Goal: Task Accomplishment & Management: Complete application form

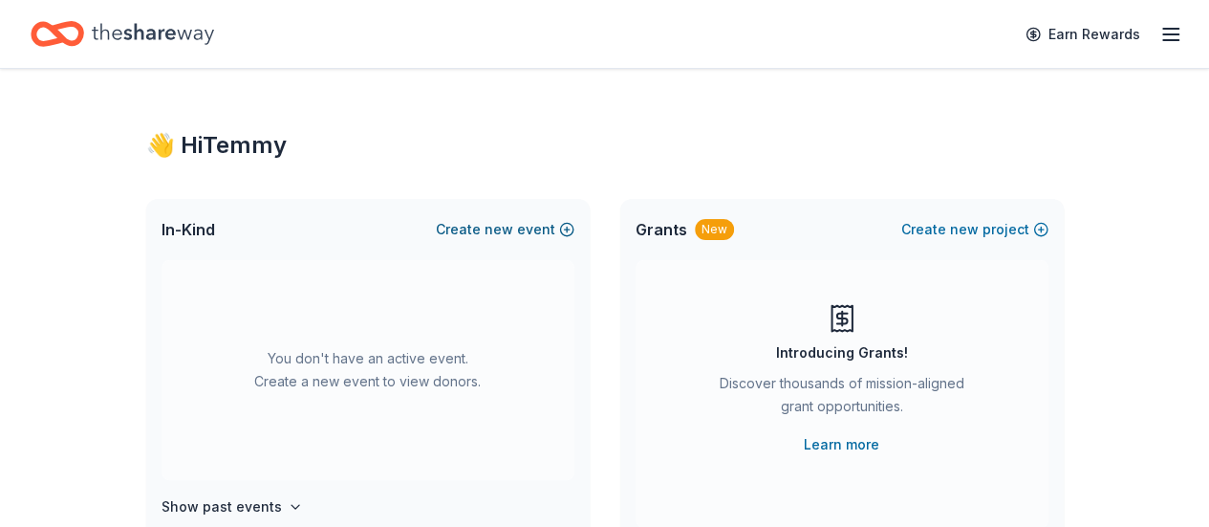
click at [507, 230] on span "new" at bounding box center [498, 229] width 29 height 23
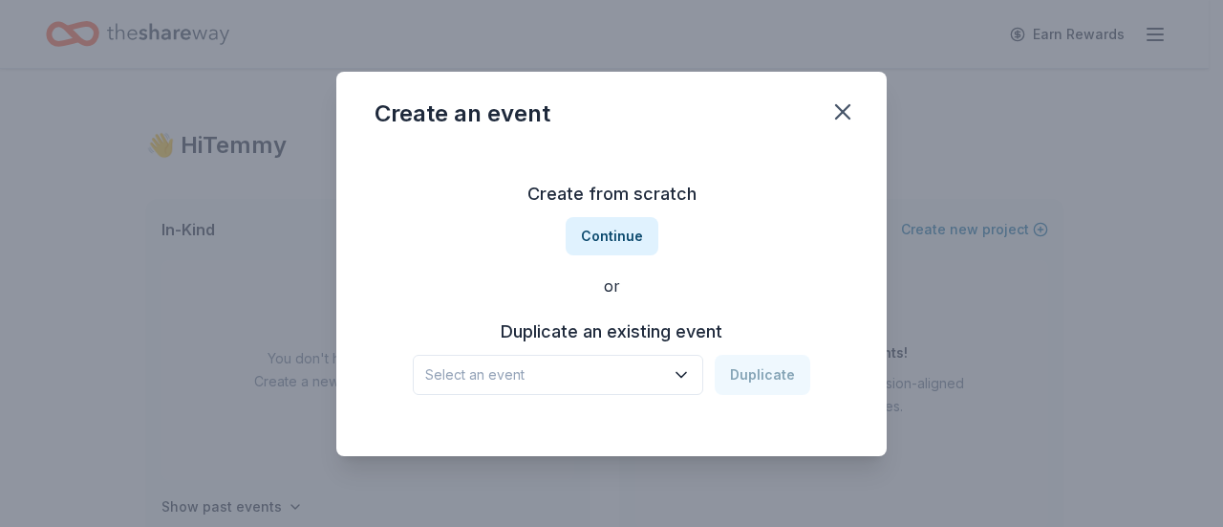
click at [642, 376] on span "Select an event" at bounding box center [544, 374] width 239 height 23
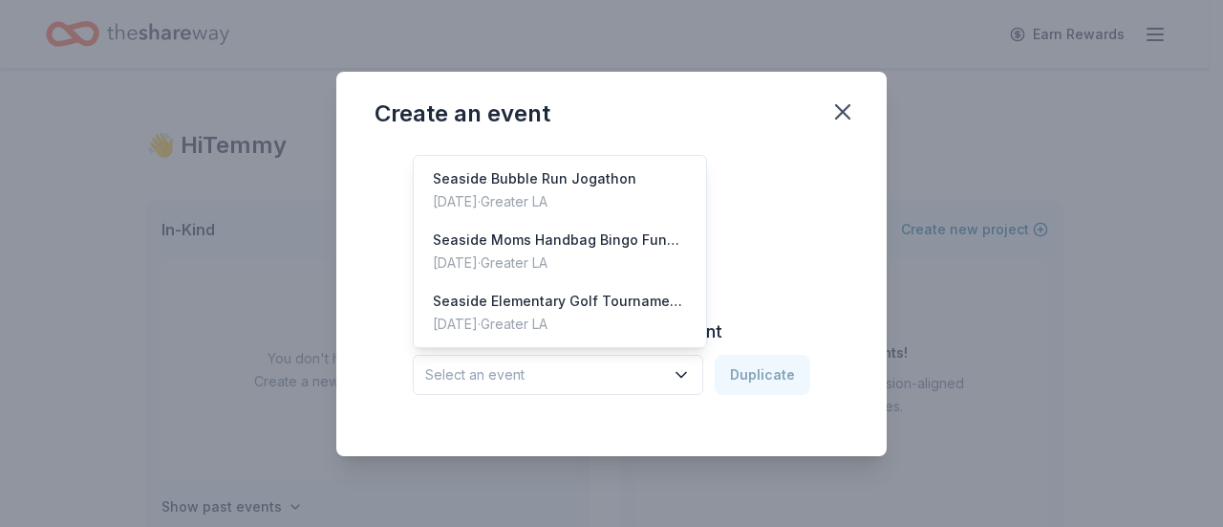
click at [841, 249] on div "Create from scratch Continue or Duplicate an existing event Select an event Dup…" at bounding box center [612, 286] width 474 height 277
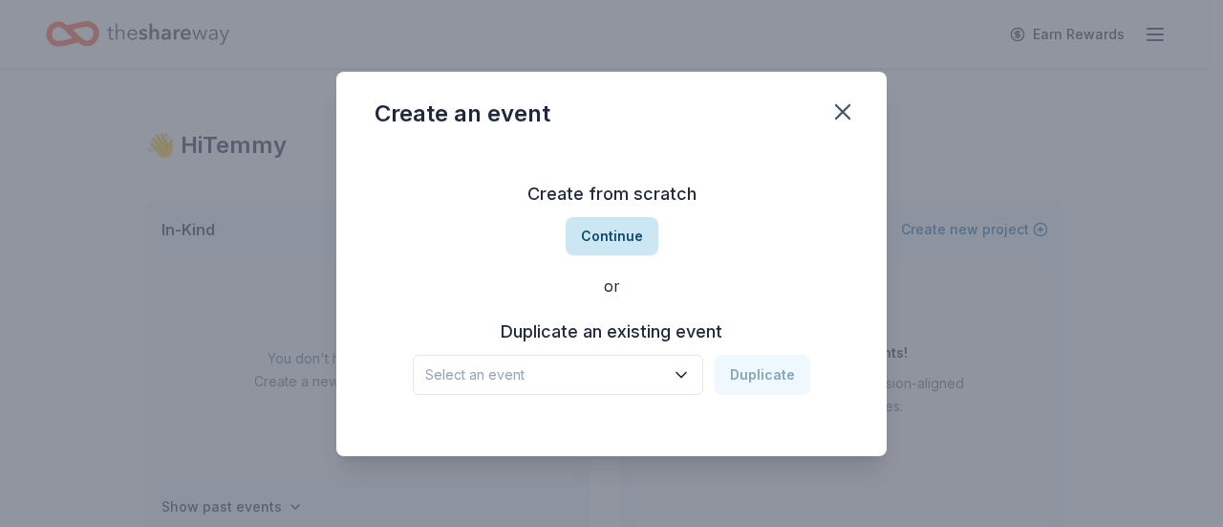
click at [610, 228] on button "Continue" at bounding box center [612, 236] width 93 height 38
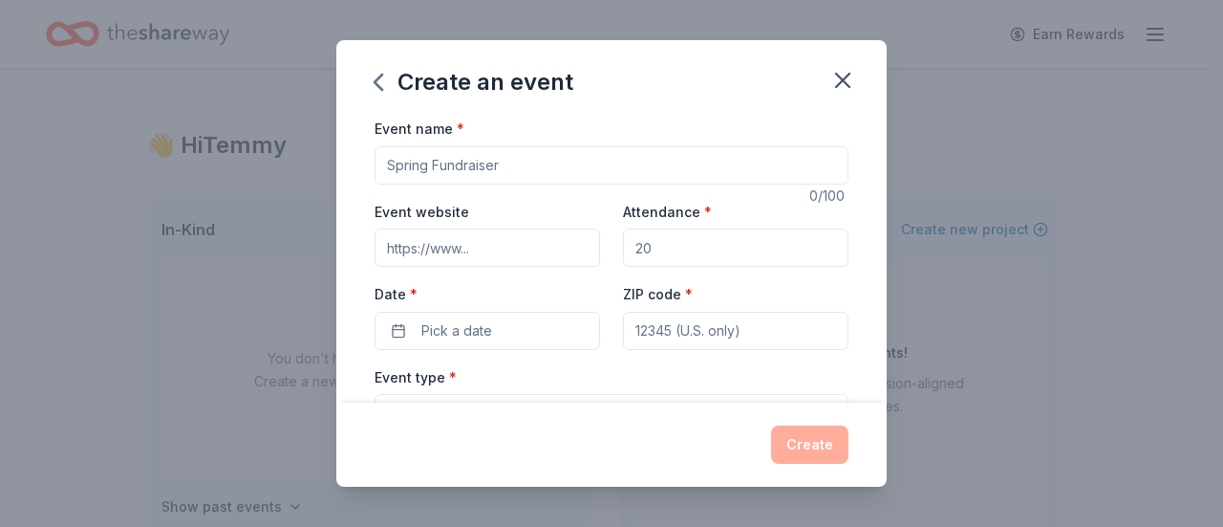
click at [516, 173] on input "Event name *" at bounding box center [612, 165] width 474 height 38
type input "Seaside Membership Drive"
click at [777, 247] on input "Attendance *" at bounding box center [736, 247] width 226 height 38
type input "5"
type input "1000"
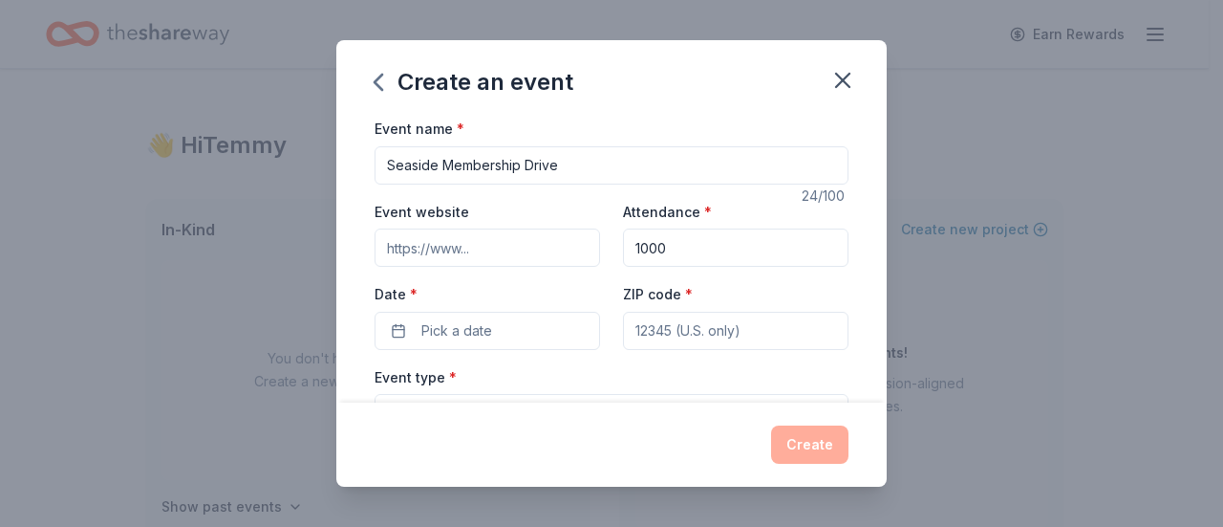
click at [703, 308] on div "ZIP code *" at bounding box center [736, 316] width 226 height 68
click at [386, 324] on button "Pick a date" at bounding box center [488, 331] width 226 height 38
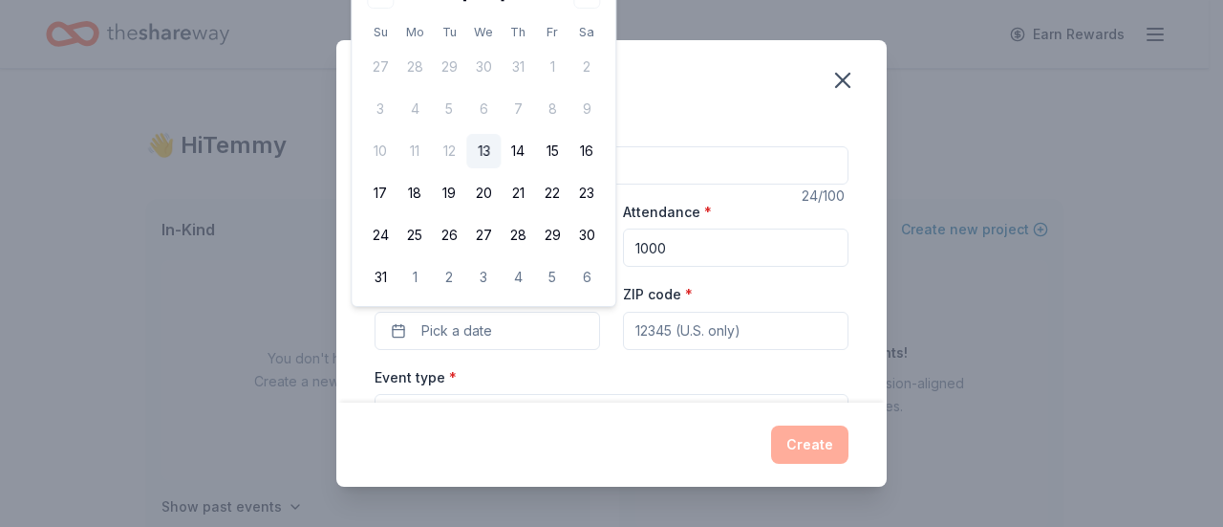
click at [1094, 291] on div "Create an event Event name * Seaside Membership Drive 24 /100 Event website Att…" at bounding box center [611, 263] width 1223 height 527
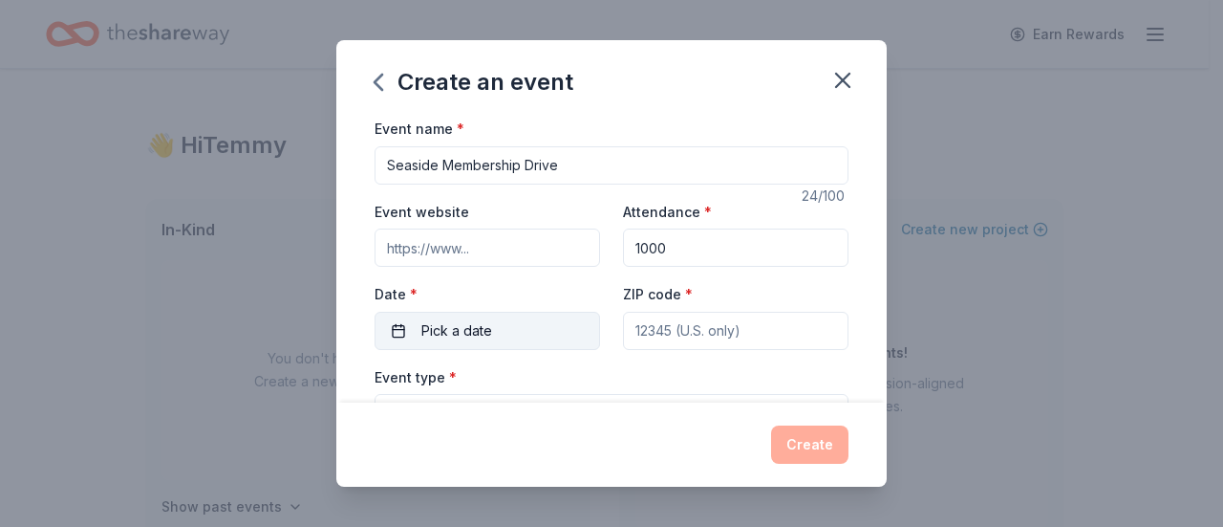
click at [438, 347] on button "Pick a date" at bounding box center [488, 331] width 226 height 38
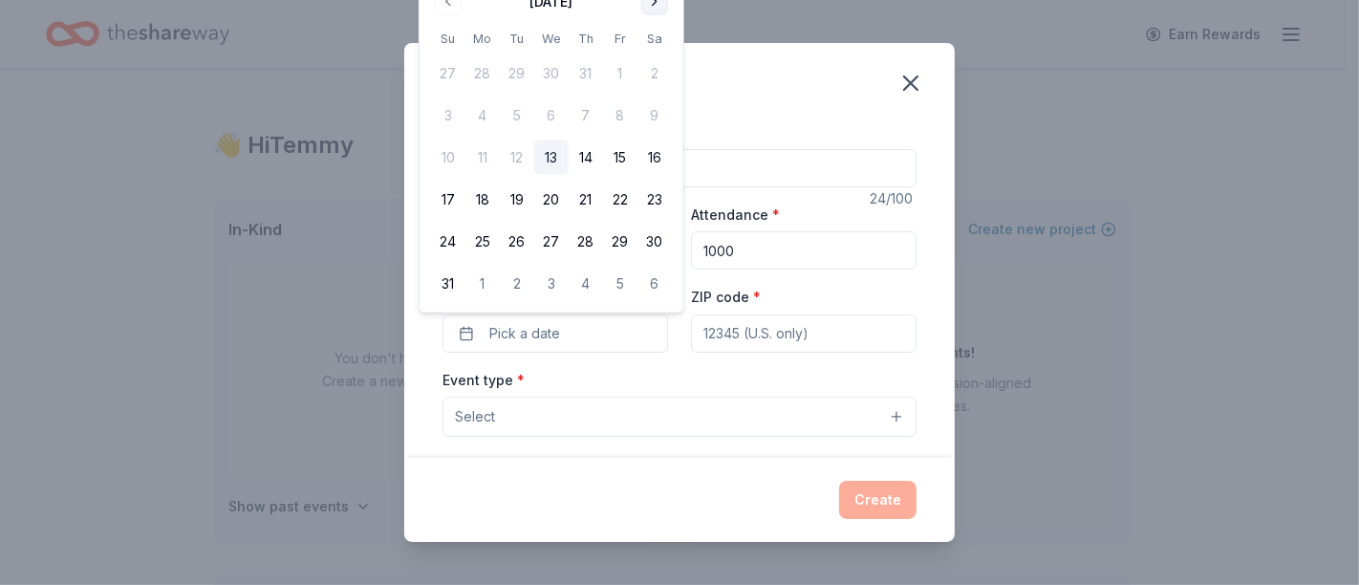
click at [655, 3] on button "Go to next month" at bounding box center [654, 2] width 27 height 27
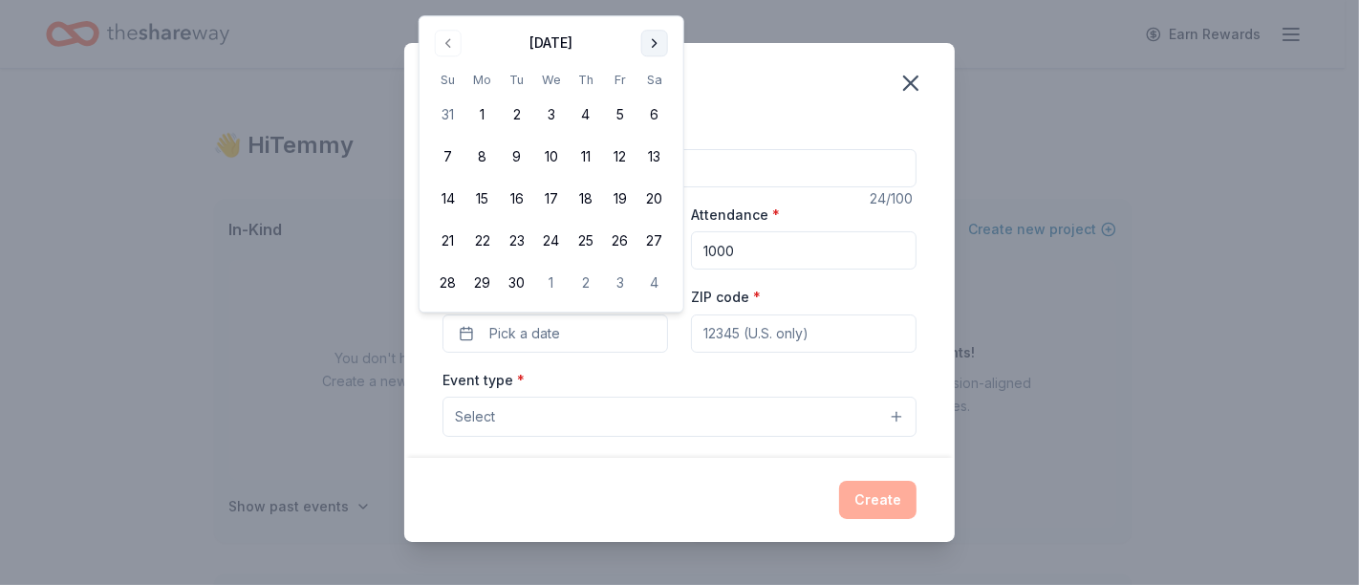
click at [655, 31] on button "Go to next month" at bounding box center [654, 43] width 27 height 27
click at [655, 236] on button "25" at bounding box center [654, 241] width 34 height 34
click at [766, 91] on div "Create an event" at bounding box center [679, 81] width 550 height 76
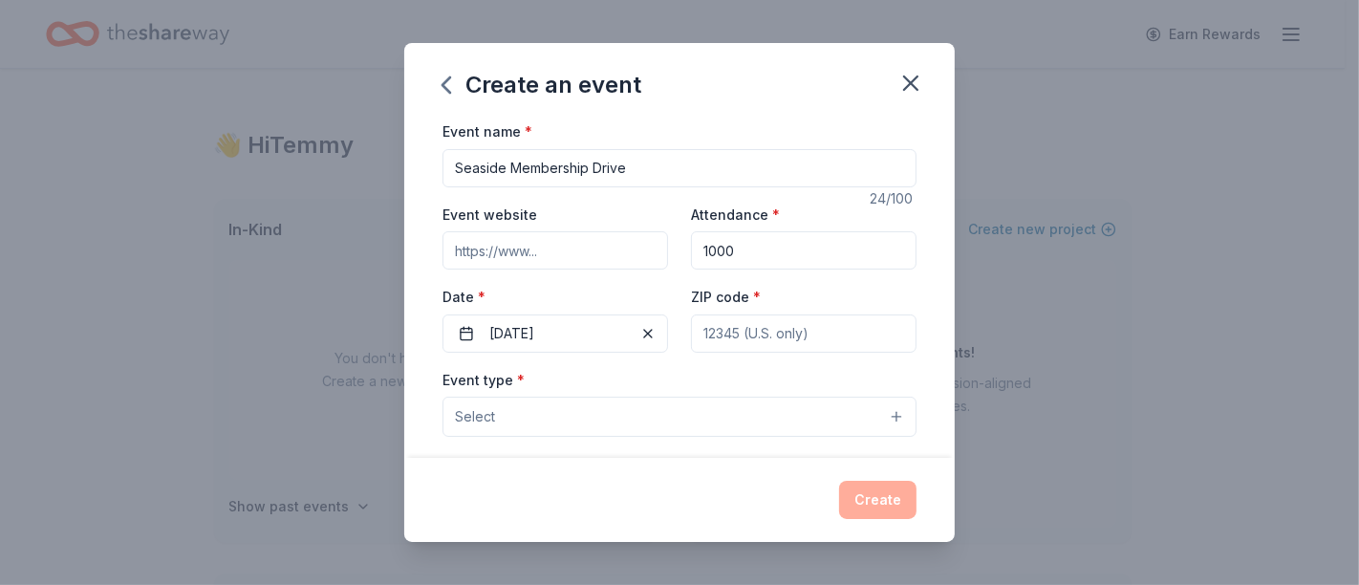
click at [788, 334] on input "ZIP code *" at bounding box center [804, 333] width 226 height 38
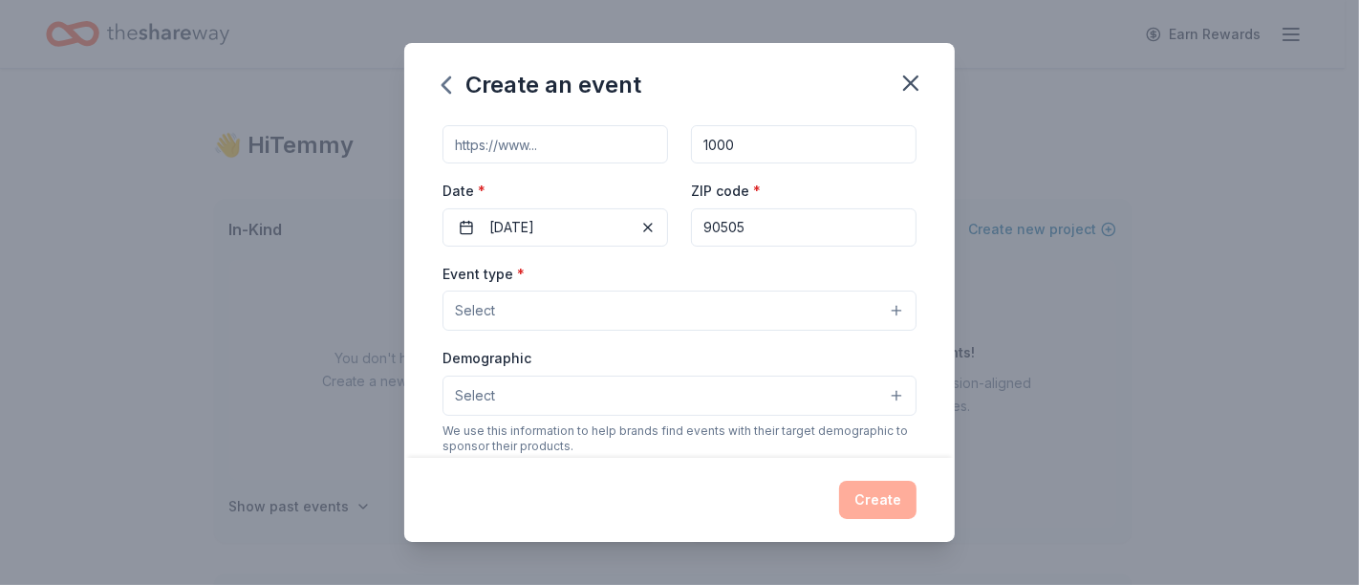
type input "90505"
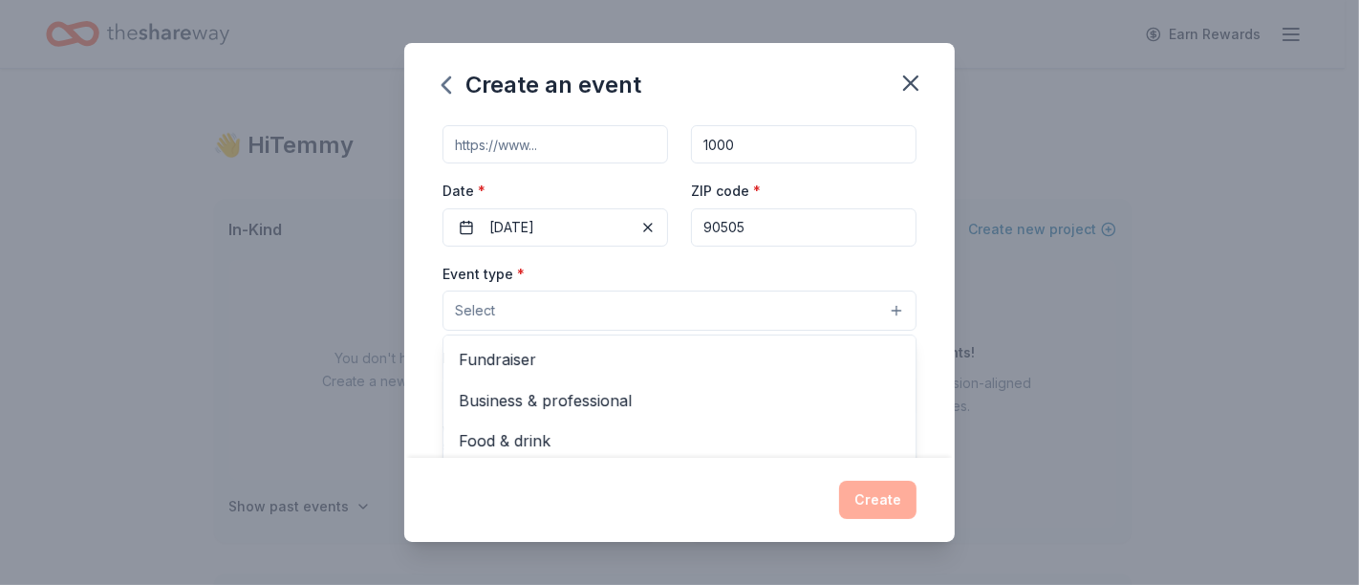
click at [775, 319] on button "Select" at bounding box center [679, 310] width 474 height 40
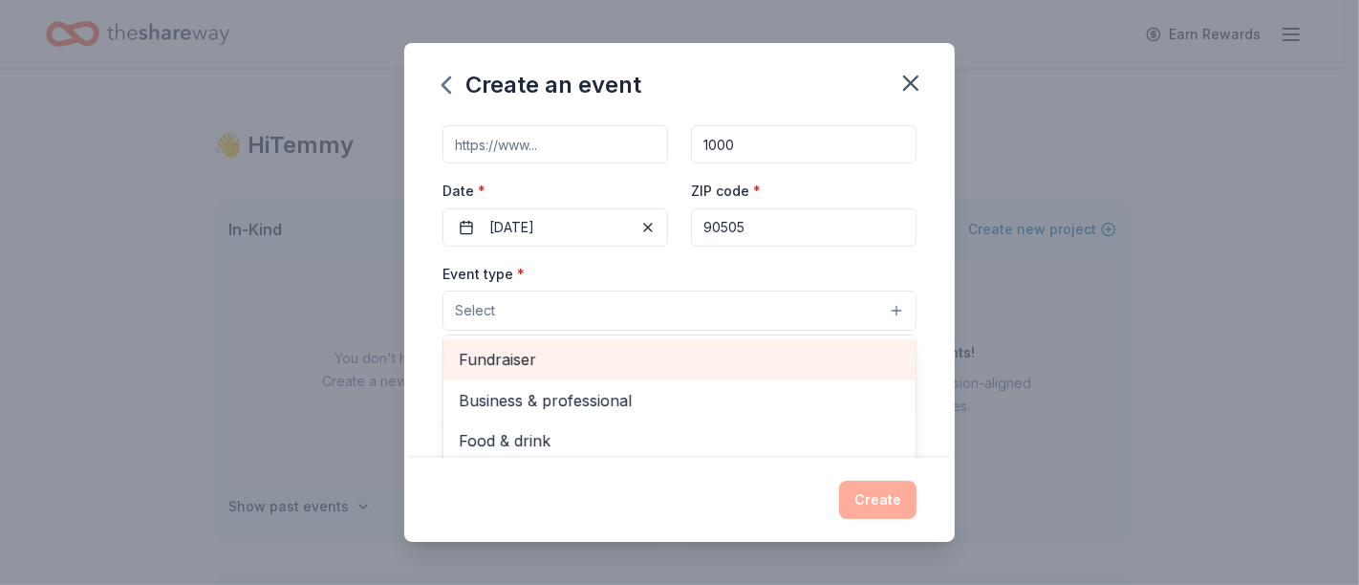
click at [536, 357] on span "Fundraiser" at bounding box center [679, 359] width 441 height 25
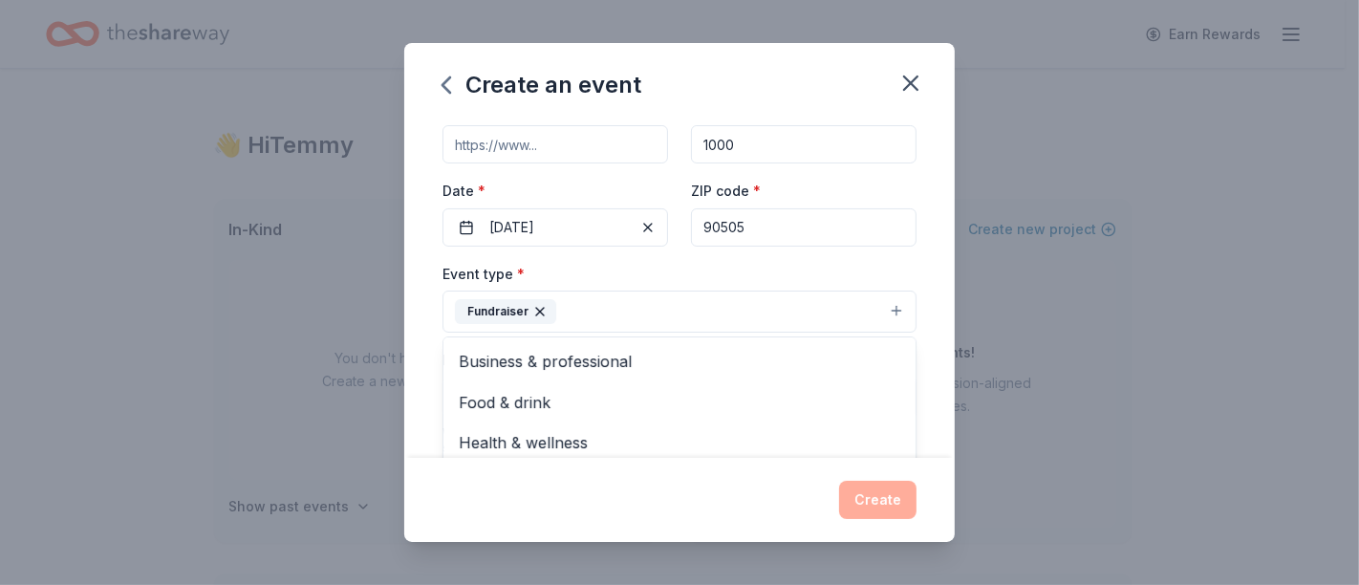
click at [934, 331] on div "Event name * Seaside Membership Drive 24 /100 Event website Attendance * 1000 D…" at bounding box center [679, 288] width 550 height 338
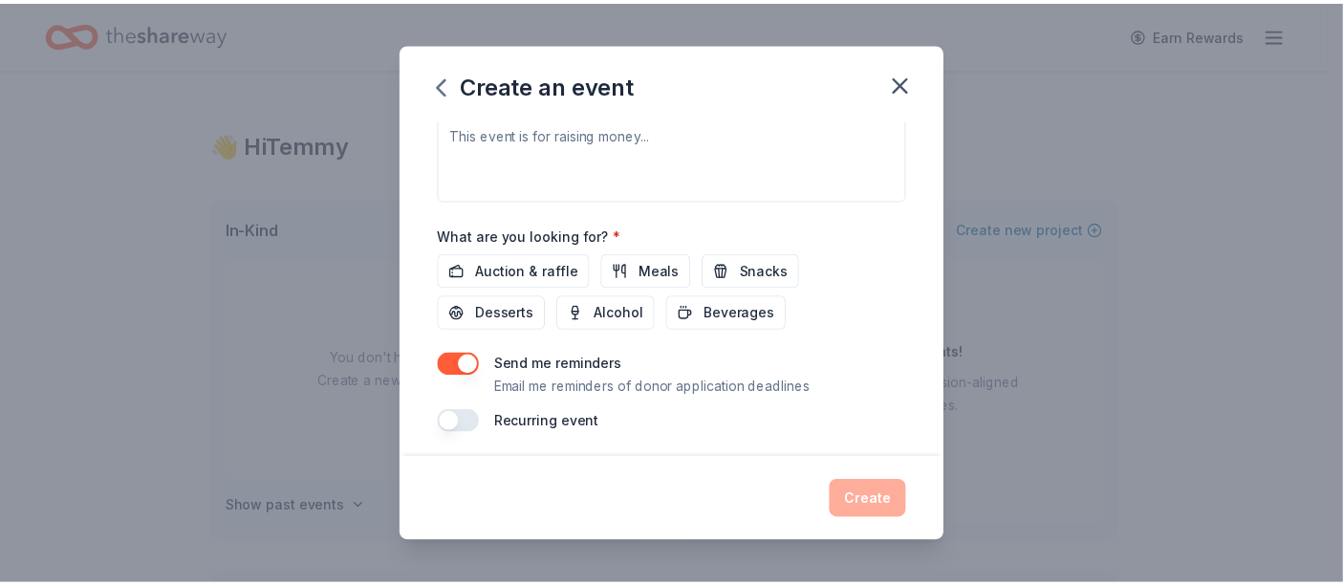
scroll to position [578, 0]
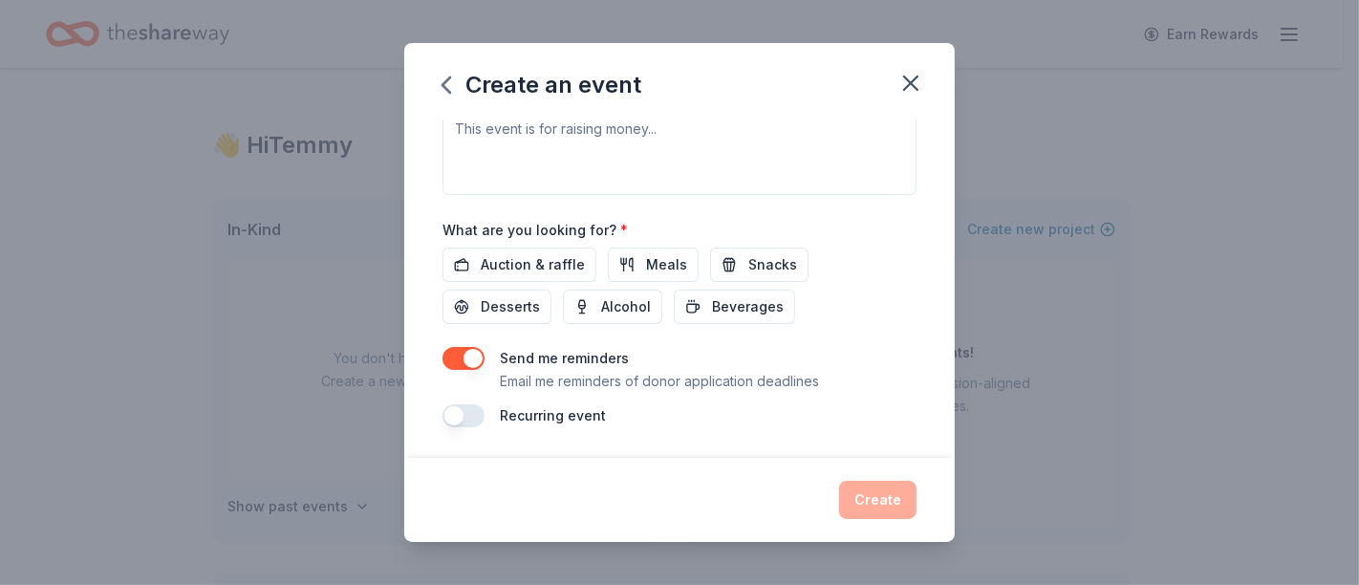
click at [478, 356] on button "button" at bounding box center [463, 358] width 42 height 23
click at [549, 268] on span "Auction & raffle" at bounding box center [533, 264] width 104 height 23
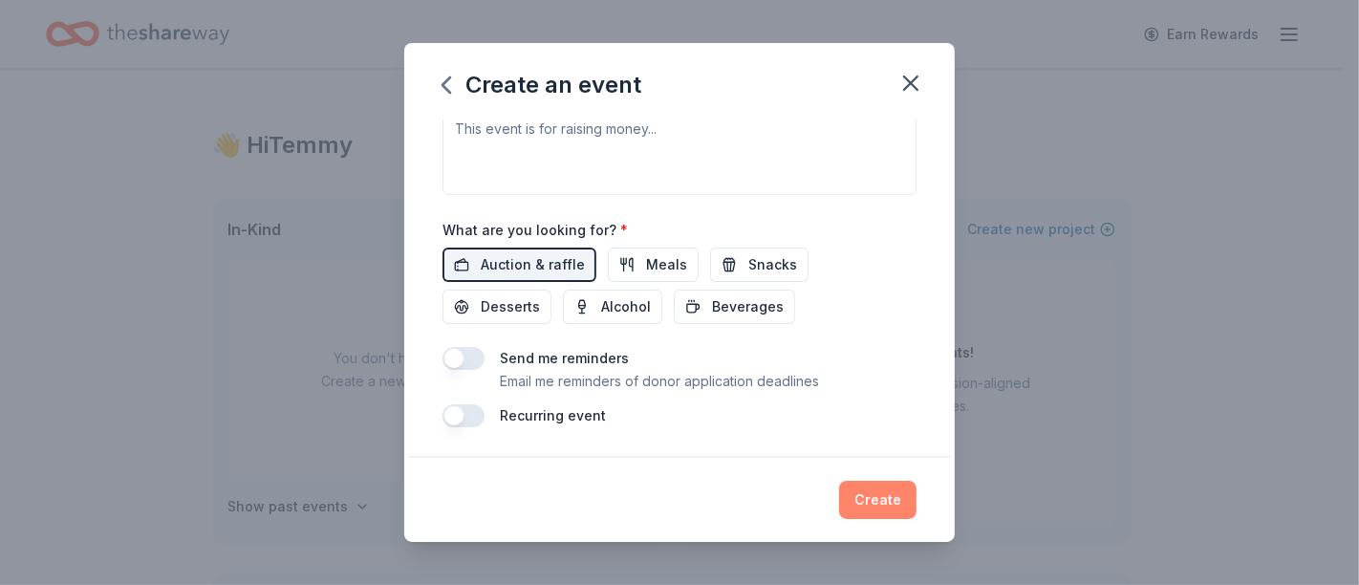
click at [899, 504] on button "Create" at bounding box center [877, 500] width 77 height 38
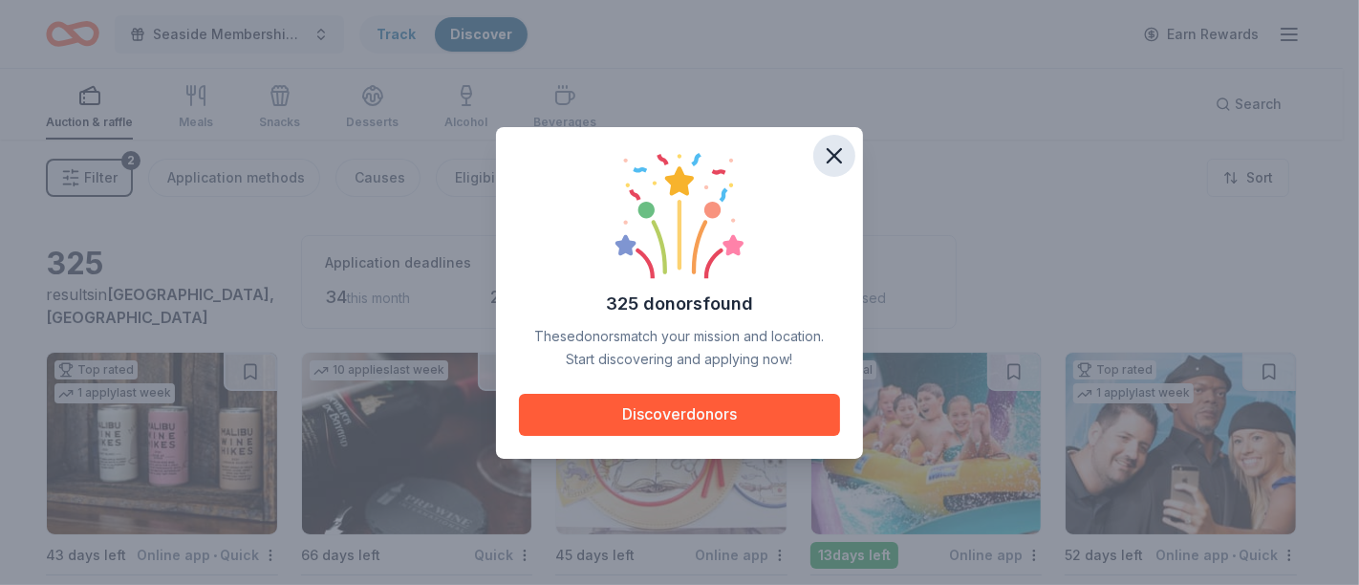
click at [829, 164] on icon "button" at bounding box center [834, 155] width 27 height 27
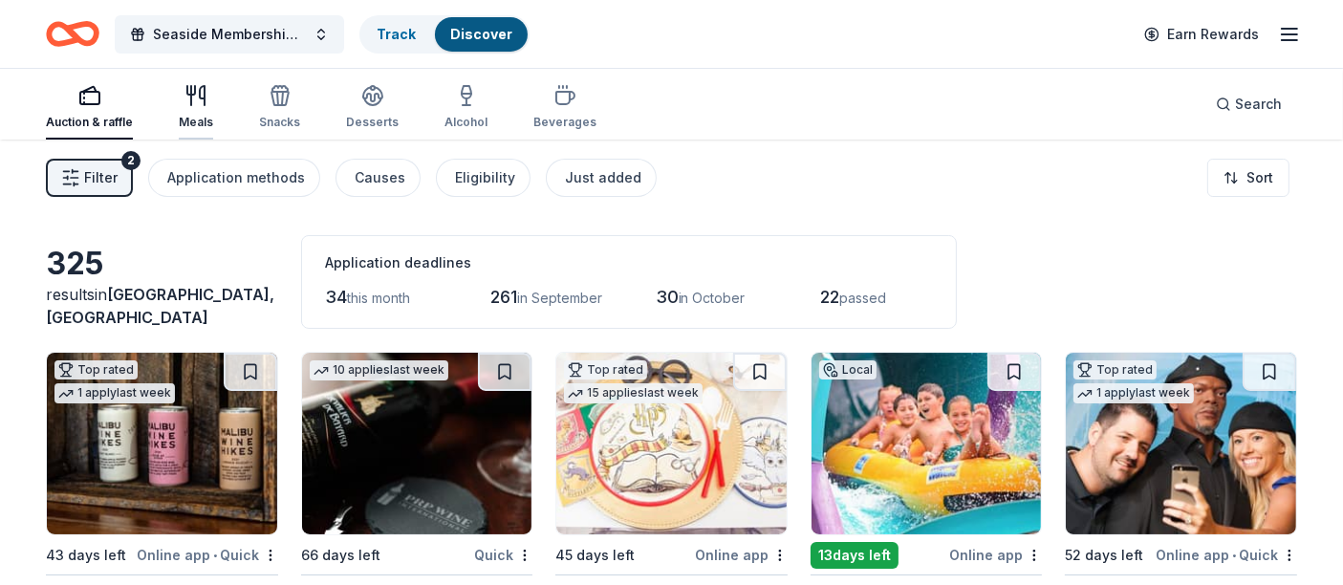
click at [192, 118] on div "Meals" at bounding box center [196, 122] width 34 height 15
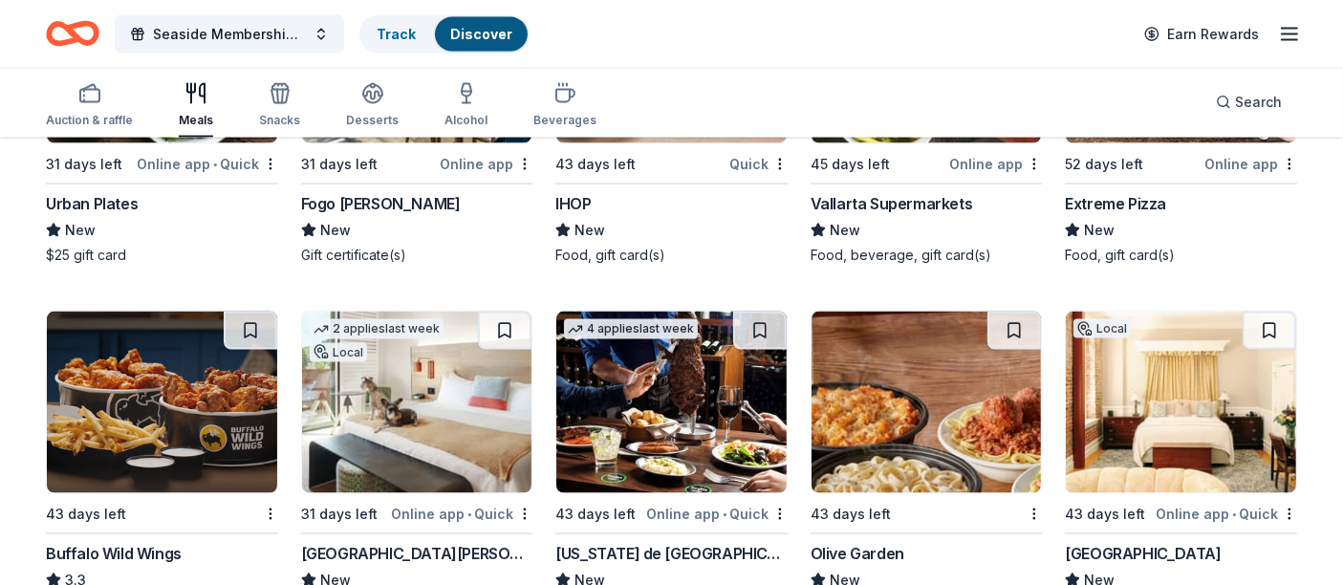
scroll to position [3079, 0]
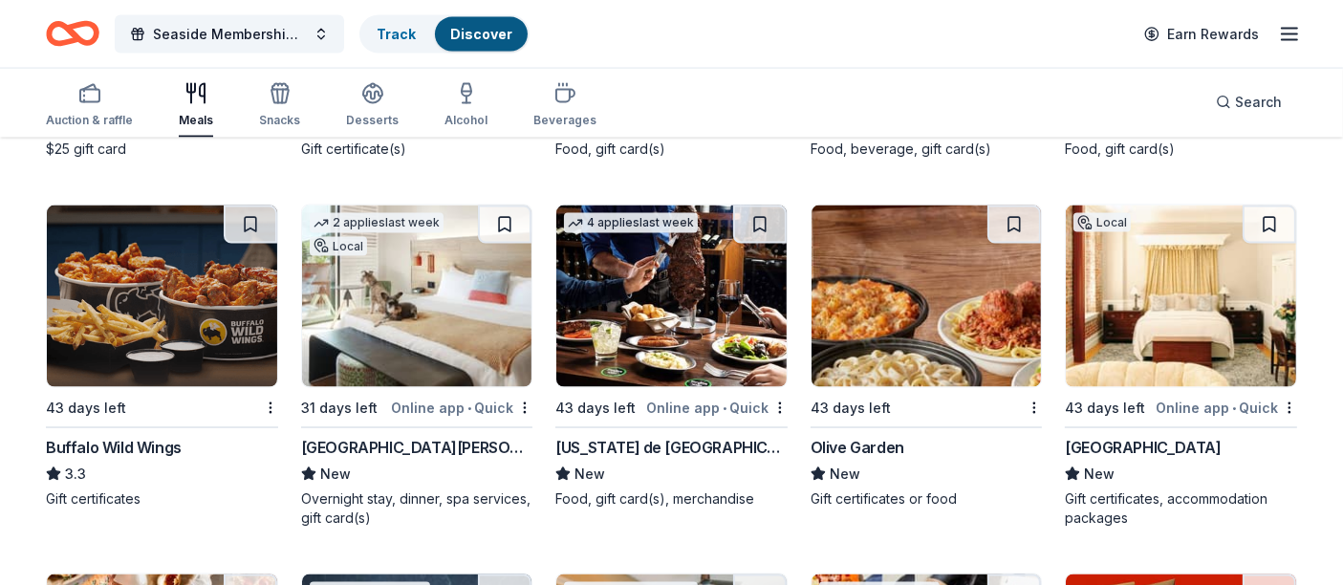
click at [875, 283] on img at bounding box center [926, 296] width 230 height 182
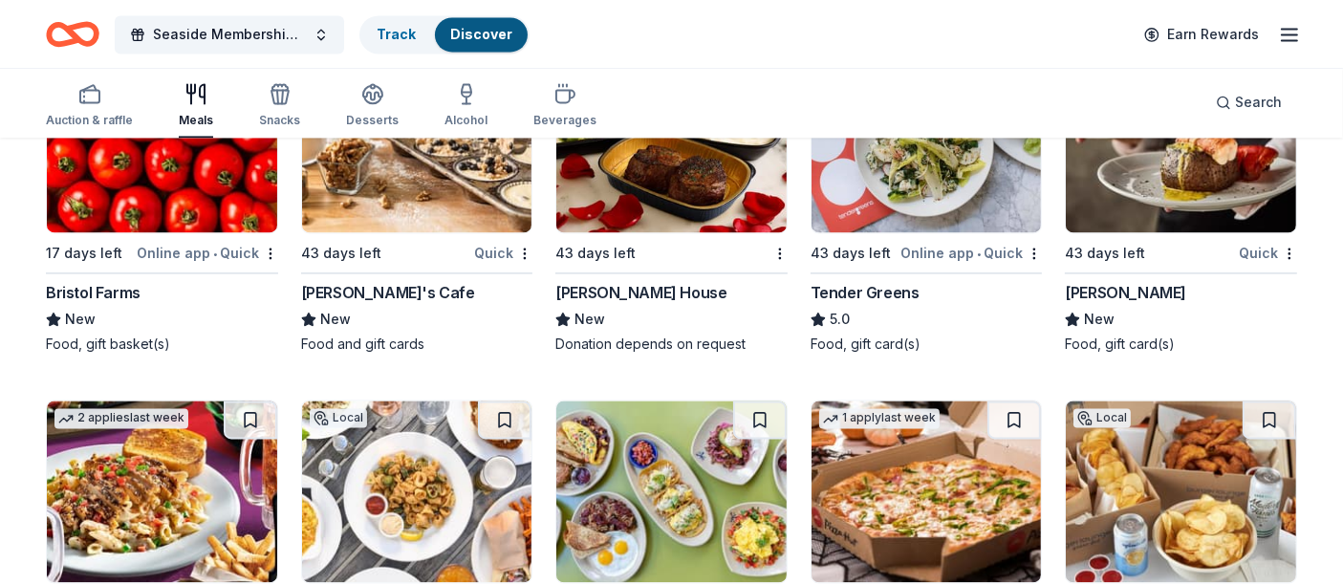
scroll to position [3822, 0]
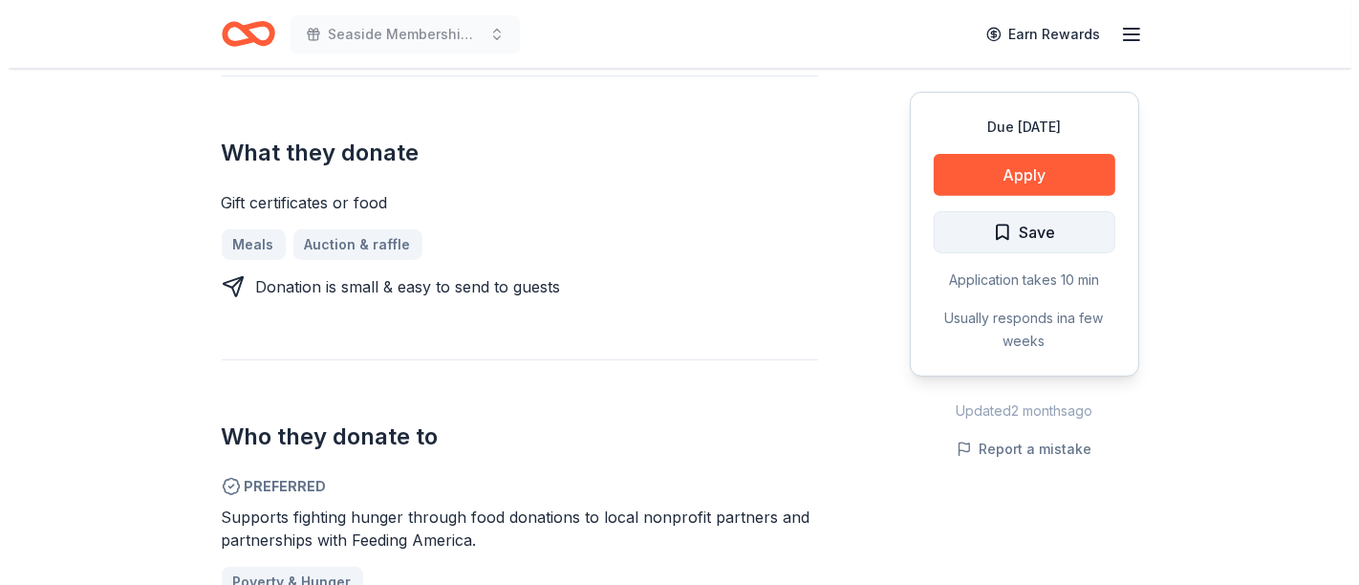
scroll to position [849, 0]
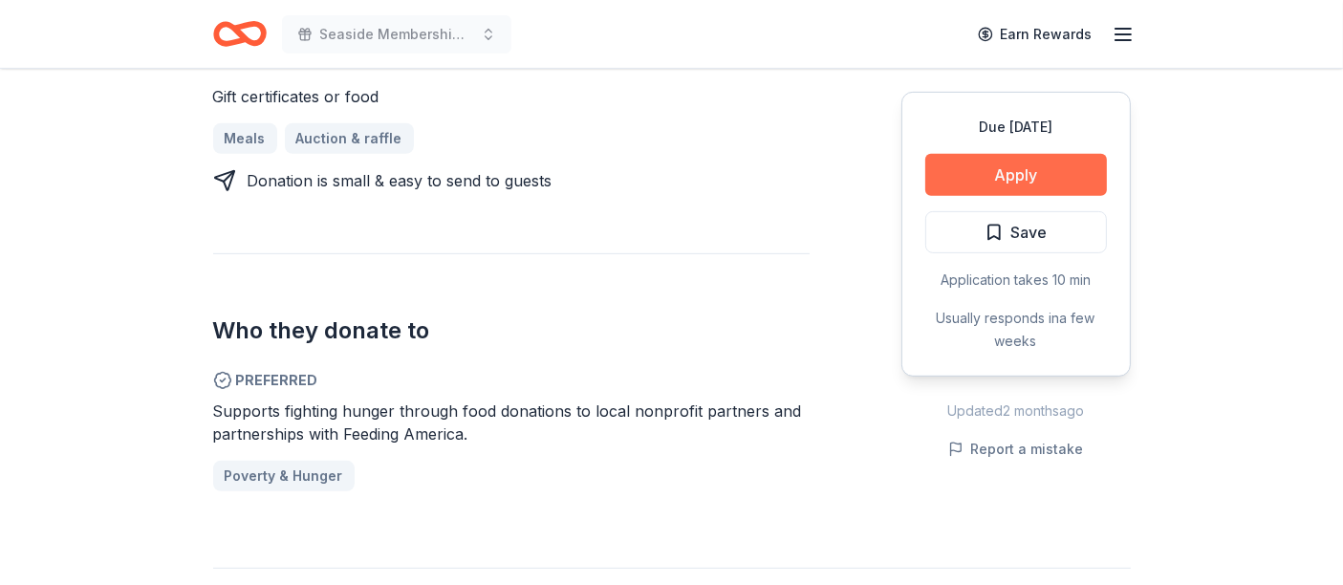
click at [1027, 175] on button "Apply" at bounding box center [1016, 175] width 182 height 42
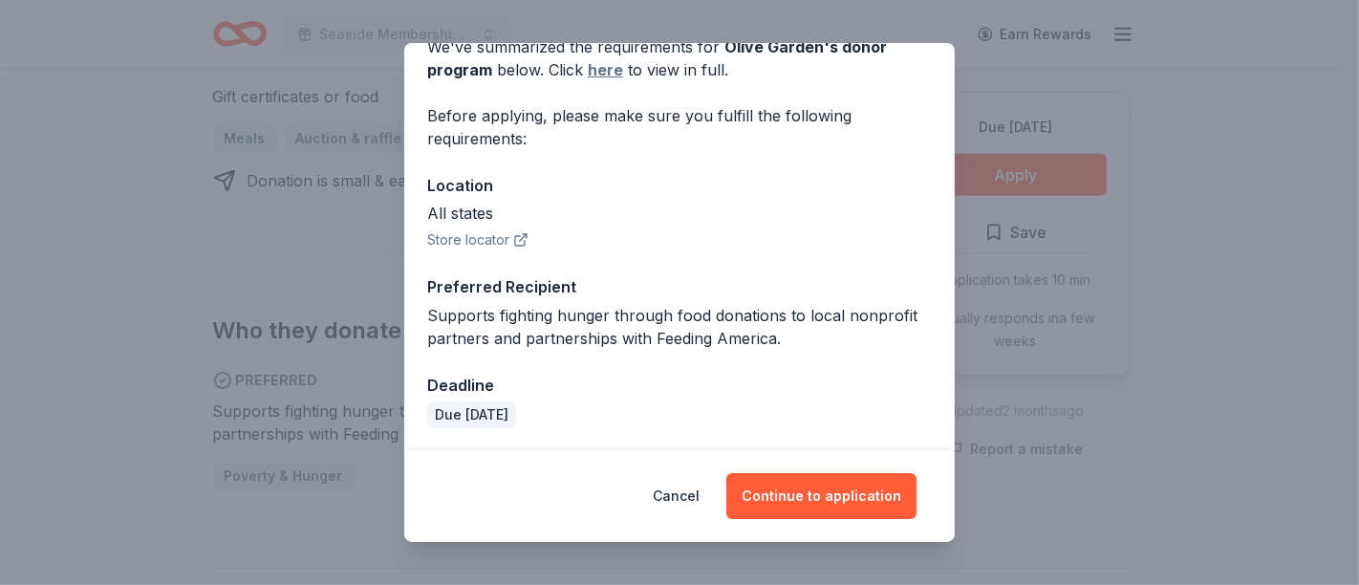
scroll to position [0, 0]
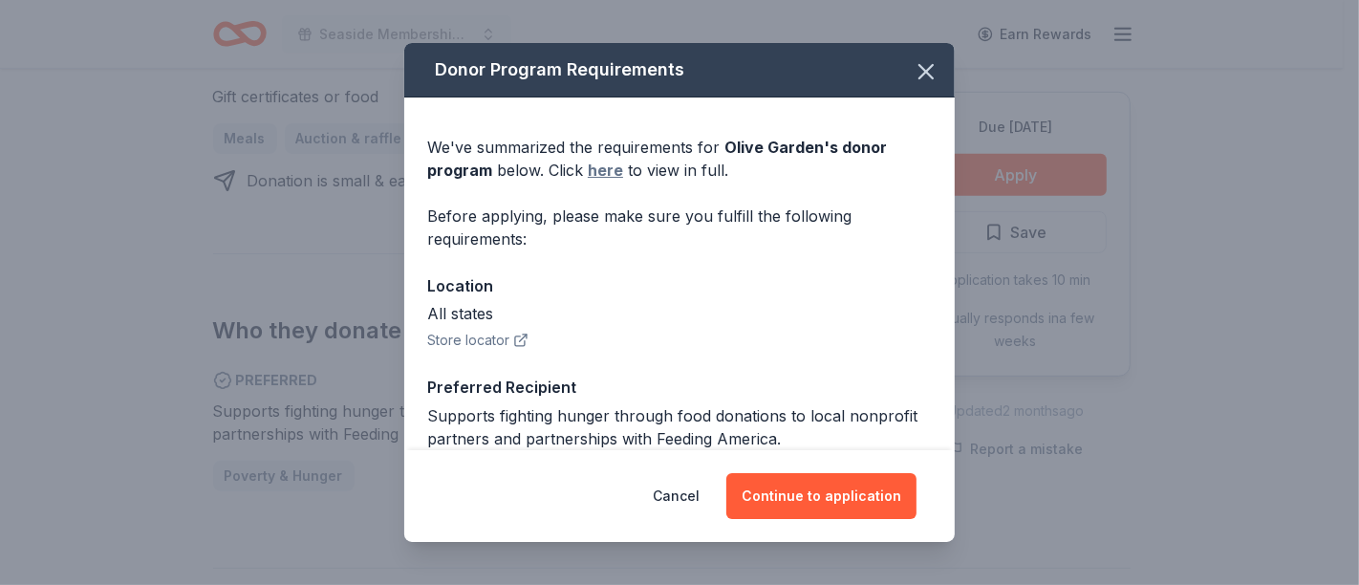
click at [605, 180] on link "here" at bounding box center [605, 170] width 35 height 23
